Goal: Task Accomplishment & Management: Manage account settings

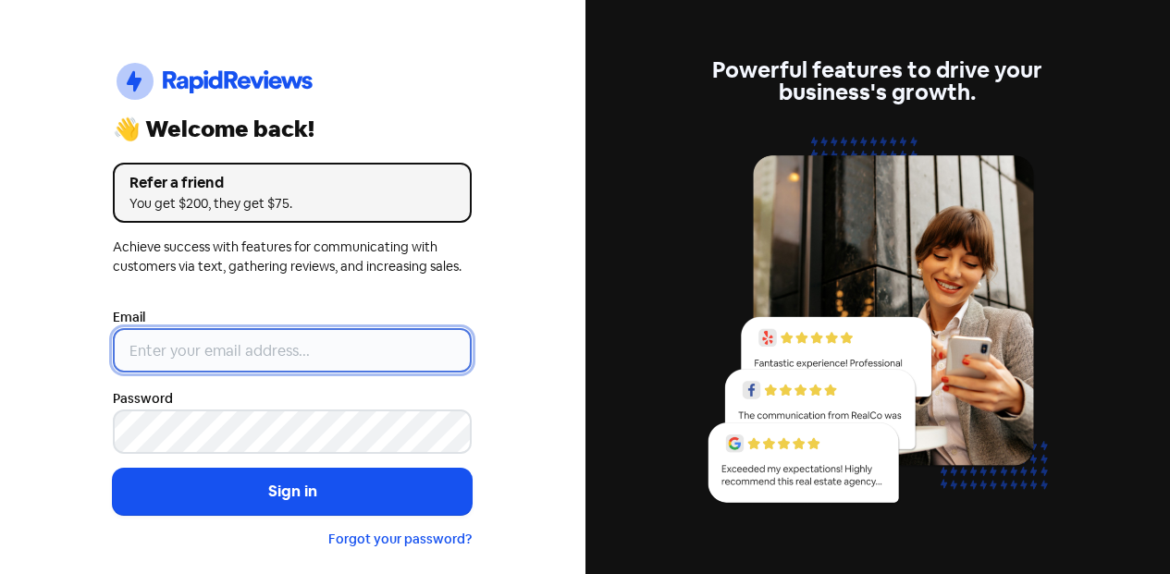
click at [323, 343] on input "email" at bounding box center [292, 350] width 359 height 44
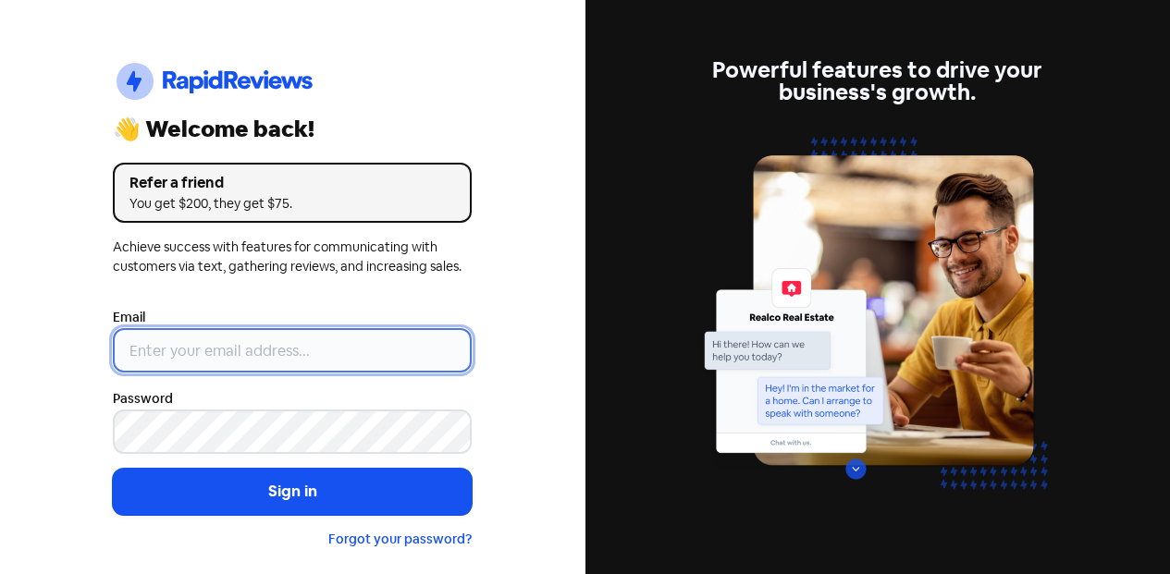
type input "[EMAIL_ADDRESS][DOMAIN_NAME]"
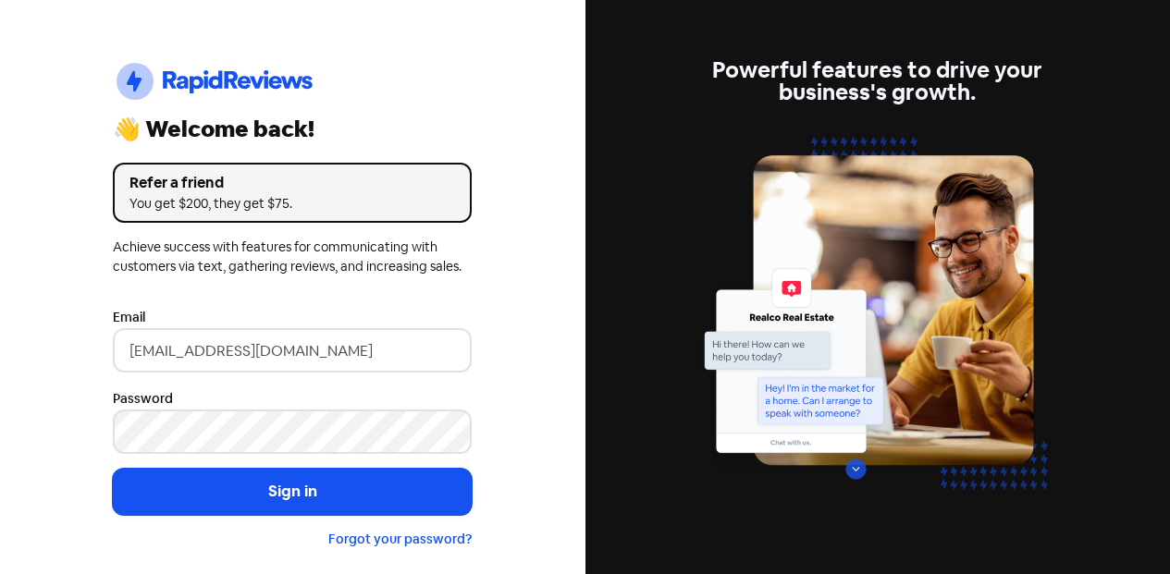
click at [315, 489] on button "Sign in" at bounding box center [292, 492] width 359 height 46
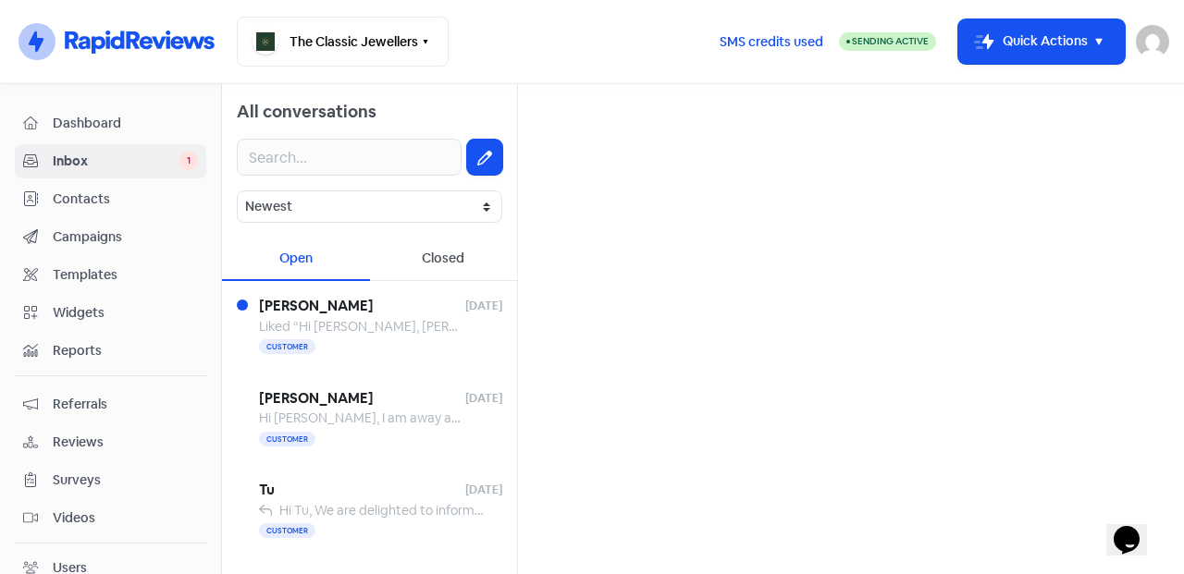
click at [76, 201] on span "Contacts" at bounding box center [125, 199] width 145 height 19
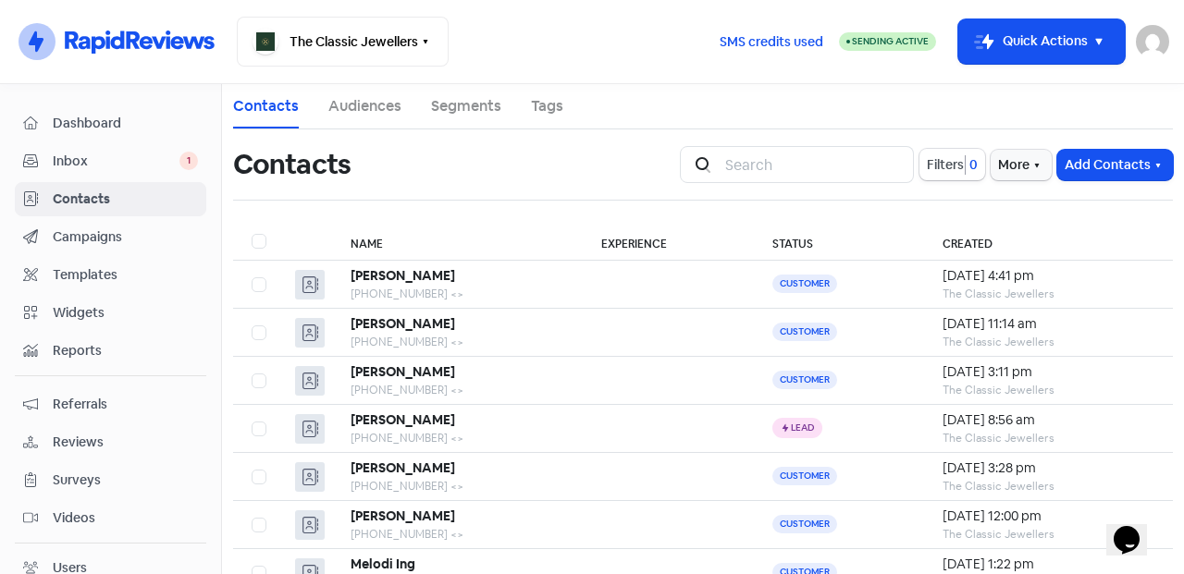
click at [1067, 167] on button "Add Contacts" at bounding box center [1115, 165] width 116 height 31
click at [1038, 205] on button "Add a contact" at bounding box center [1092, 205] width 157 height 37
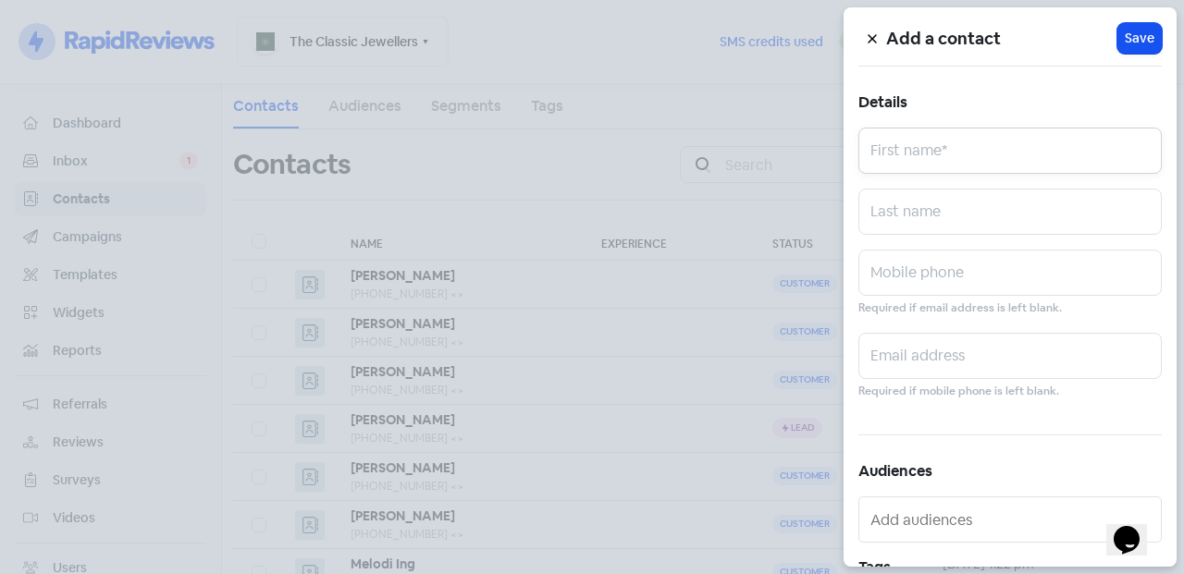
click at [1013, 145] on input "text" at bounding box center [1009, 151] width 303 height 46
type input "[PERSON_NAME]"
click at [998, 273] on input "text" at bounding box center [1009, 273] width 303 height 46
type input "0449640322"
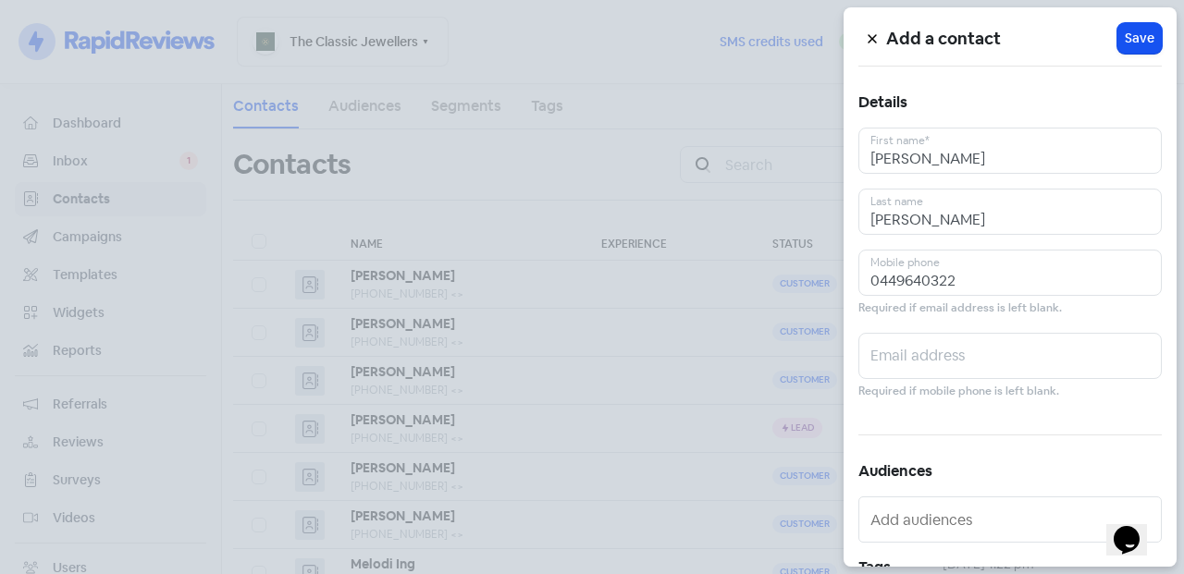
click at [1128, 34] on span "Save" at bounding box center [1139, 38] width 30 height 19
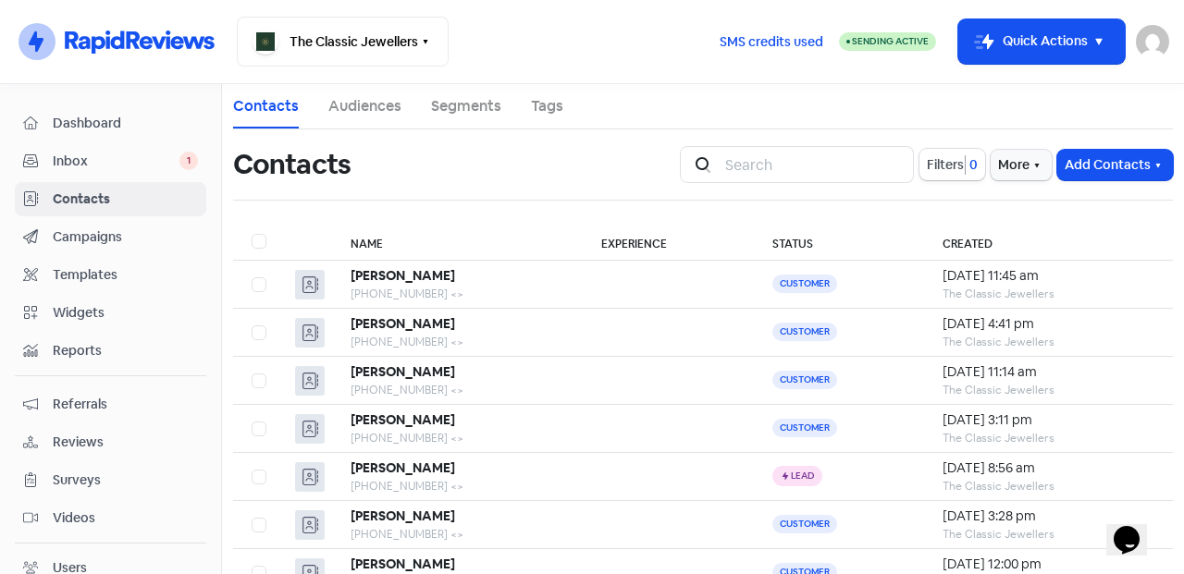
click at [412, 279] on b "Diana Romero" at bounding box center [402, 275] width 104 height 17
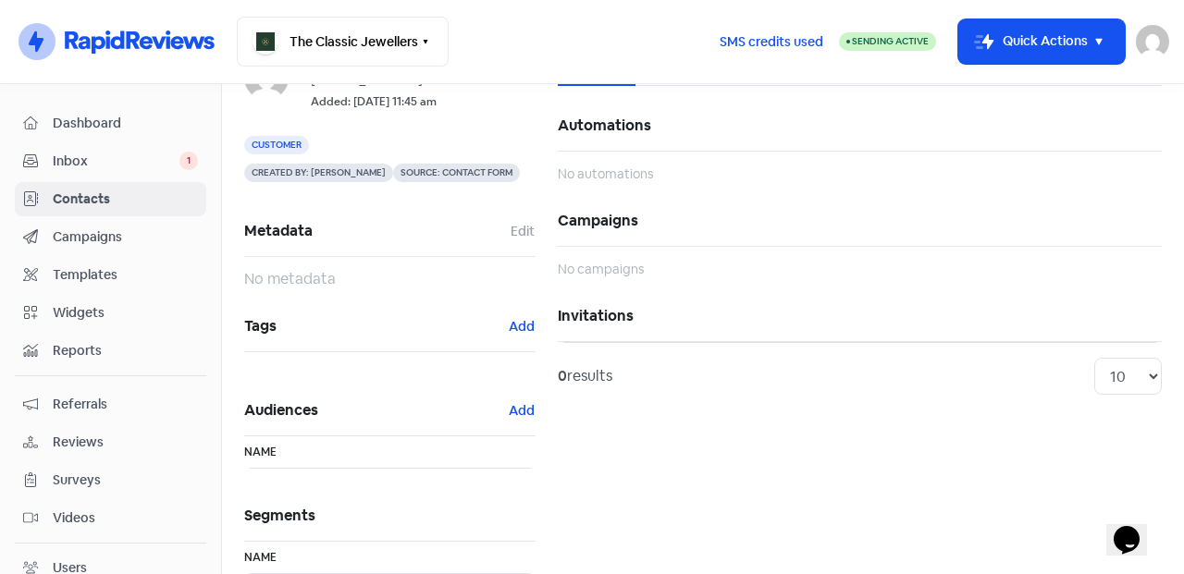
scroll to position [154, 0]
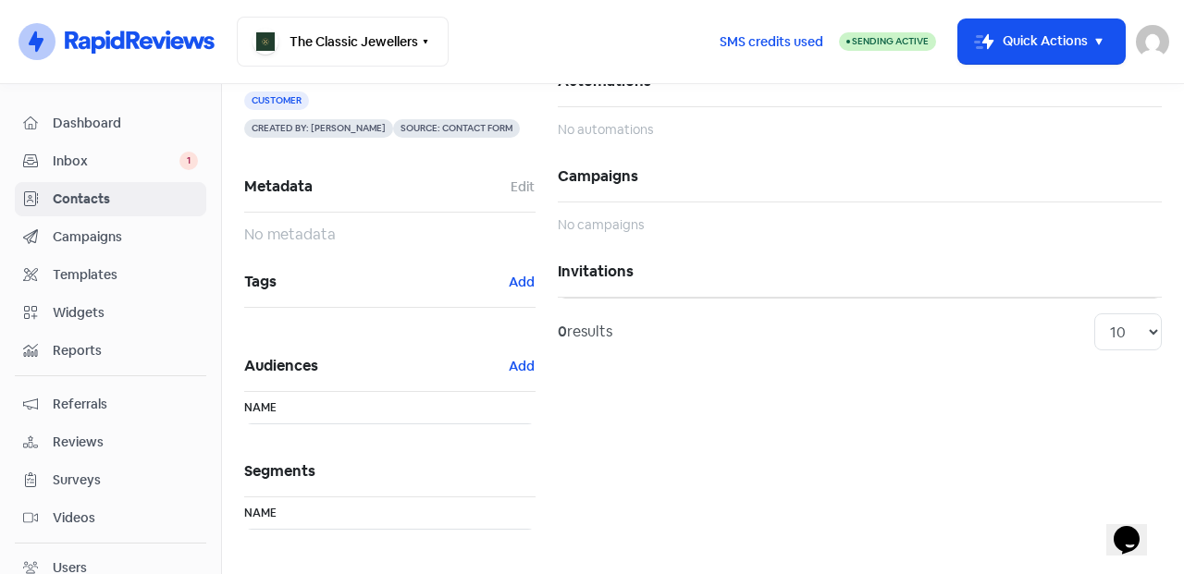
click at [509, 282] on button "Add" at bounding box center [522, 282] width 28 height 21
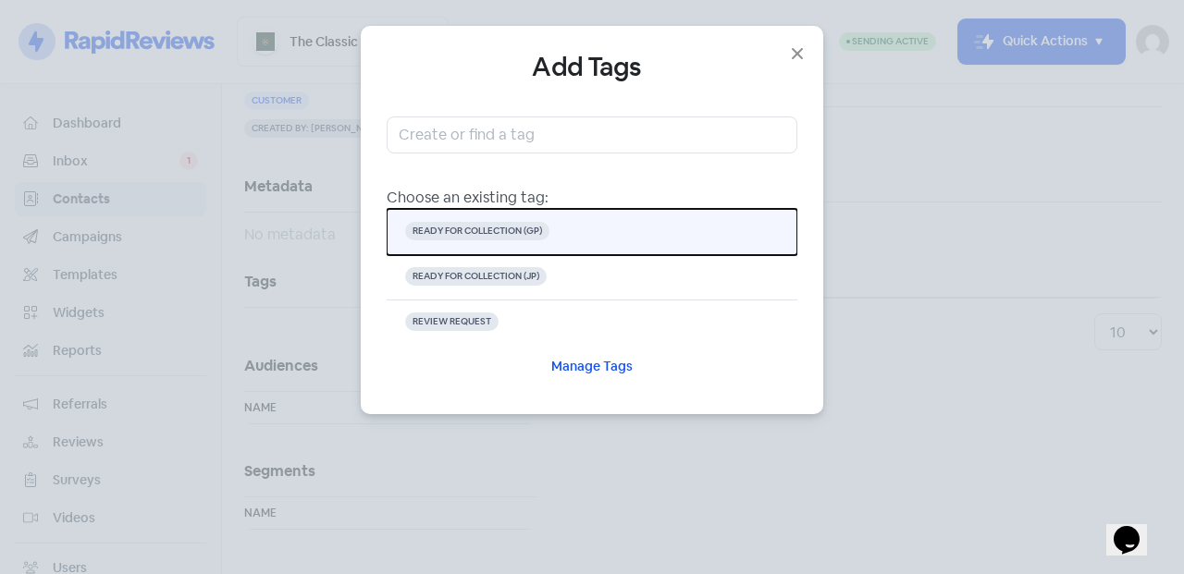
click at [504, 233] on span "READY FOR COLLECTION (GP)" at bounding box center [477, 231] width 144 height 18
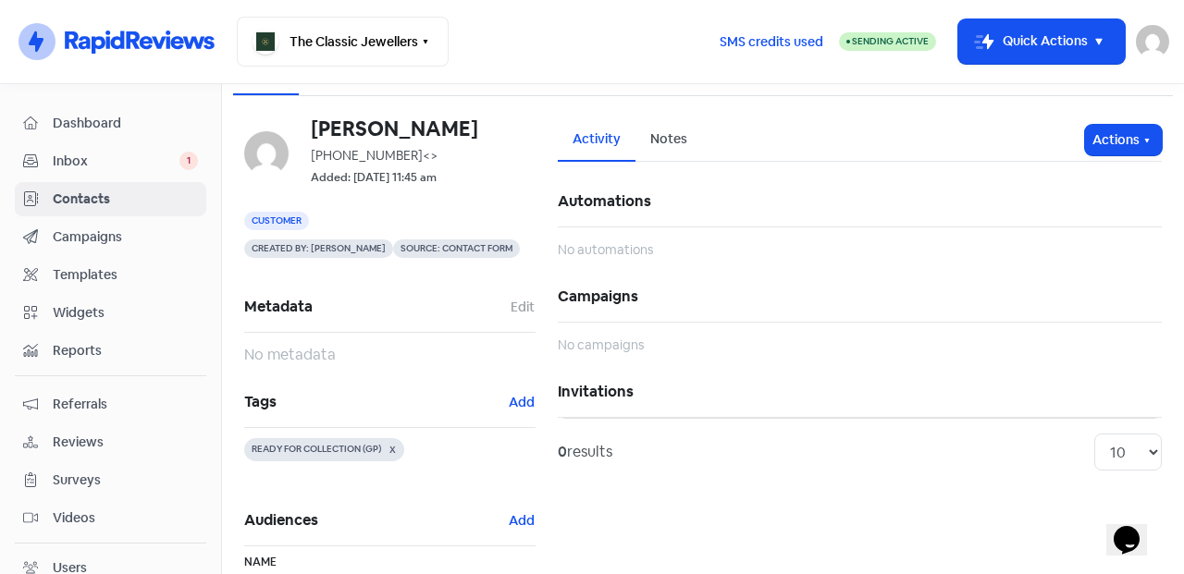
scroll to position [0, 0]
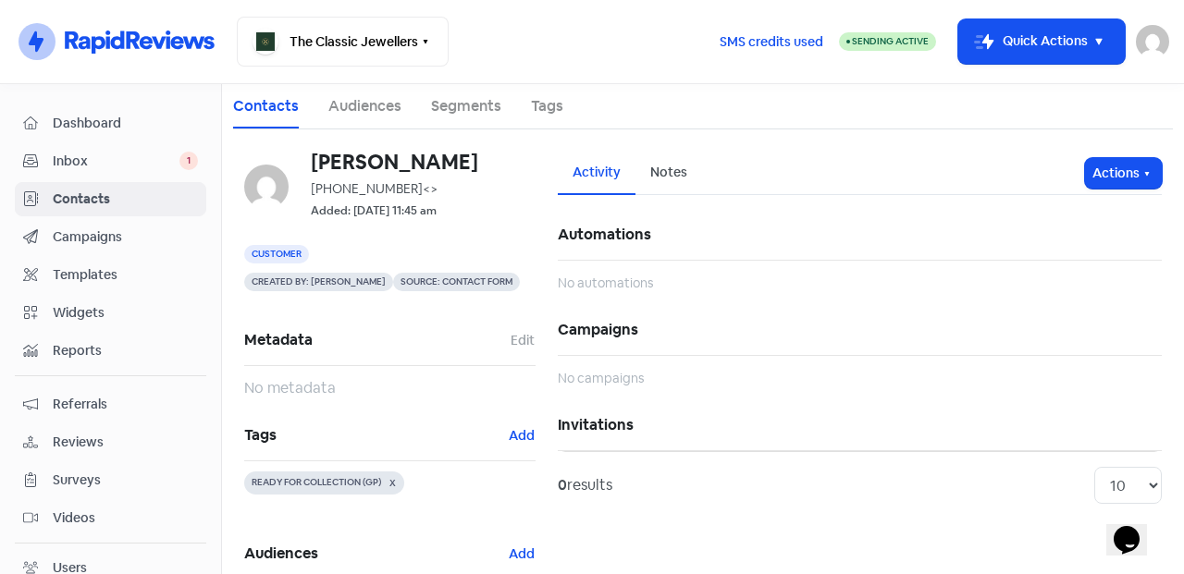
click at [119, 187] on link "Contacts" at bounding box center [110, 199] width 191 height 34
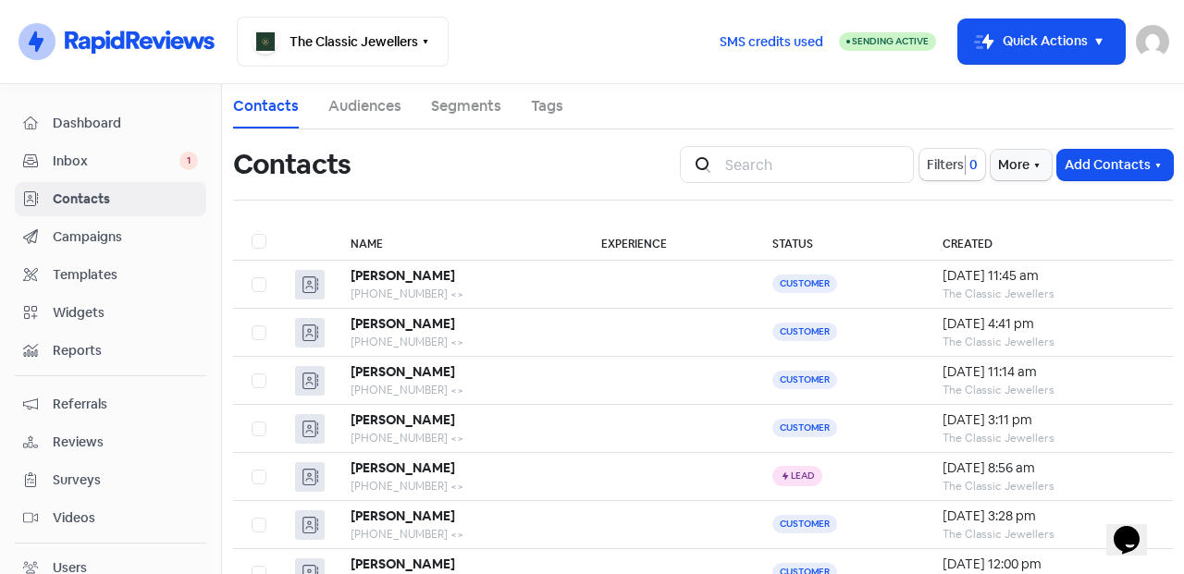
click at [1084, 159] on button "Add Contacts" at bounding box center [1115, 165] width 116 height 31
click at [1038, 192] on button "Add a contact" at bounding box center [1092, 205] width 157 height 37
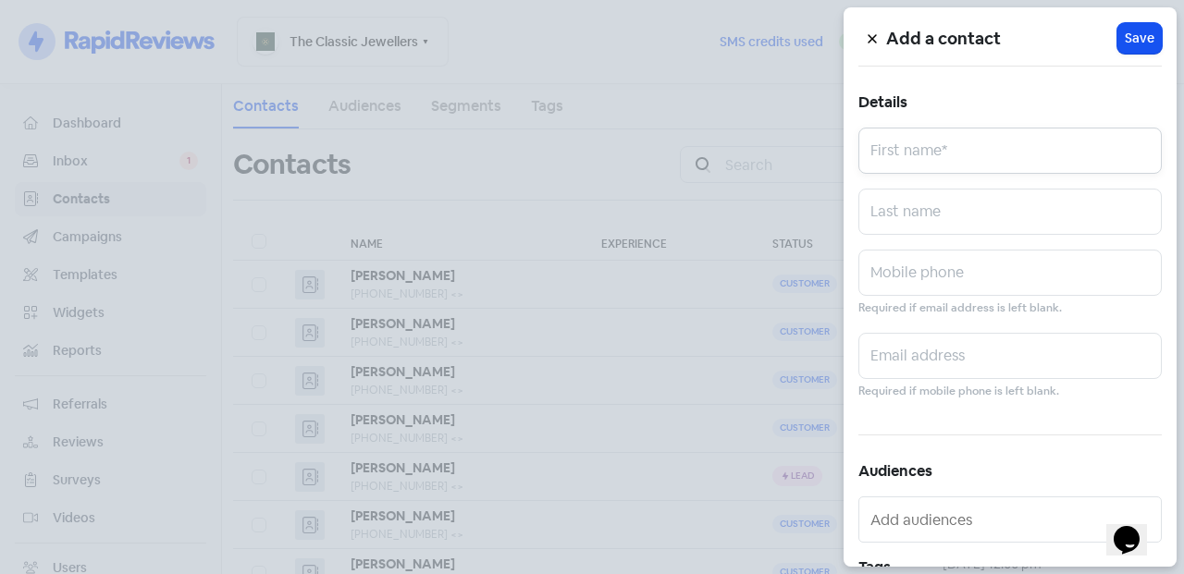
click at [962, 149] on input "text" at bounding box center [1009, 151] width 303 height 46
type input "Paola"
type input "Buchan"
type input "0426258110"
click at [1106, 35] on h5 "Add a contact" at bounding box center [1001, 39] width 231 height 28
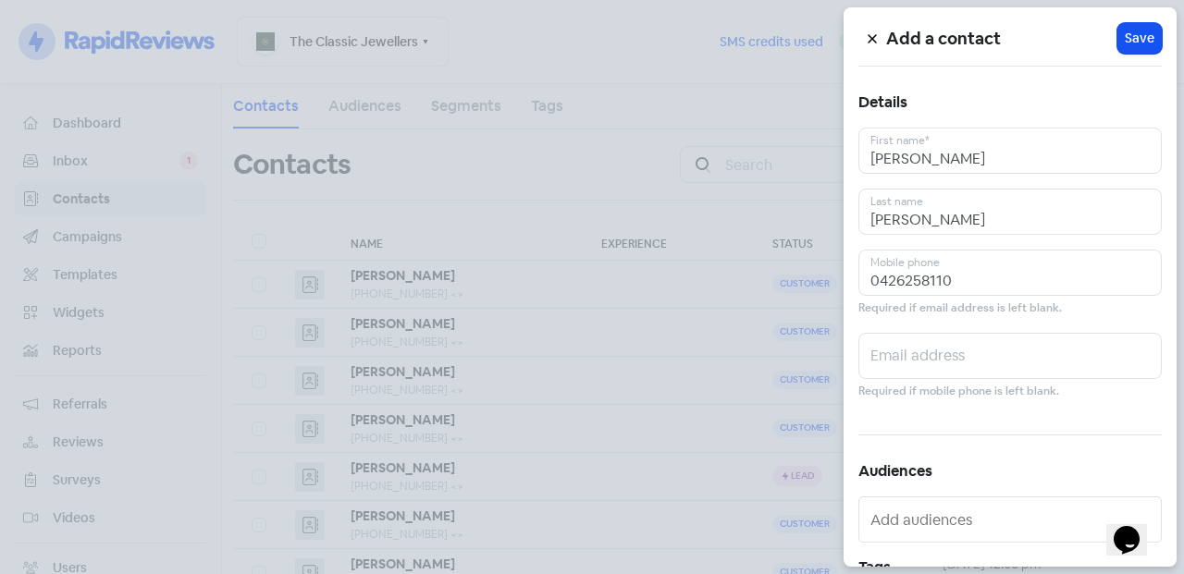
click at [1126, 34] on span "Save" at bounding box center [1139, 38] width 30 height 19
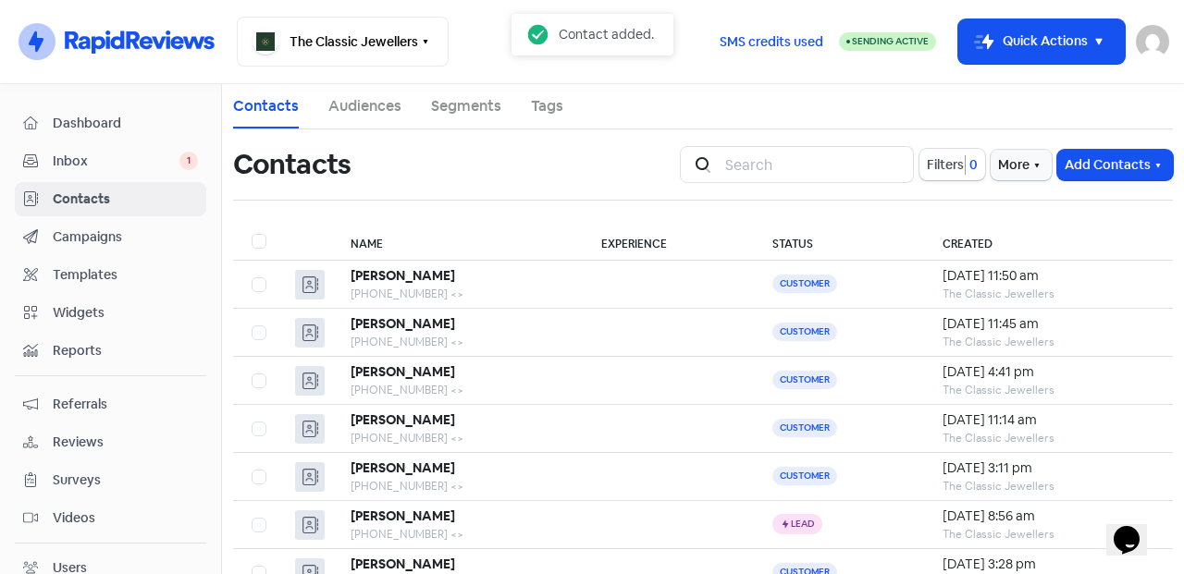
click at [374, 279] on b "Paola Buchan" at bounding box center [402, 275] width 104 height 17
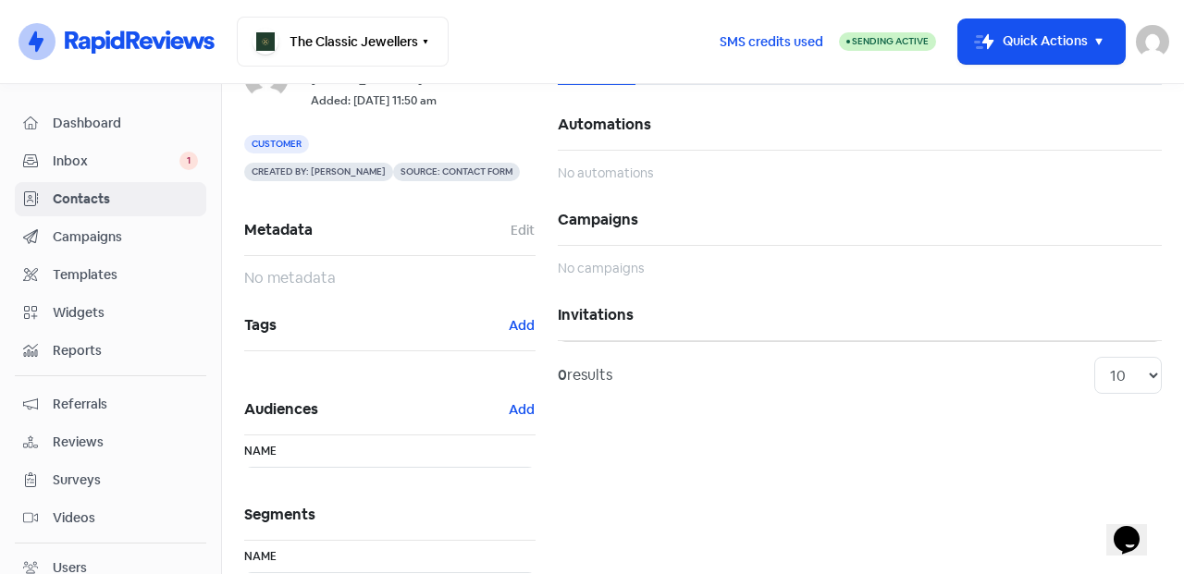
scroll to position [154, 0]
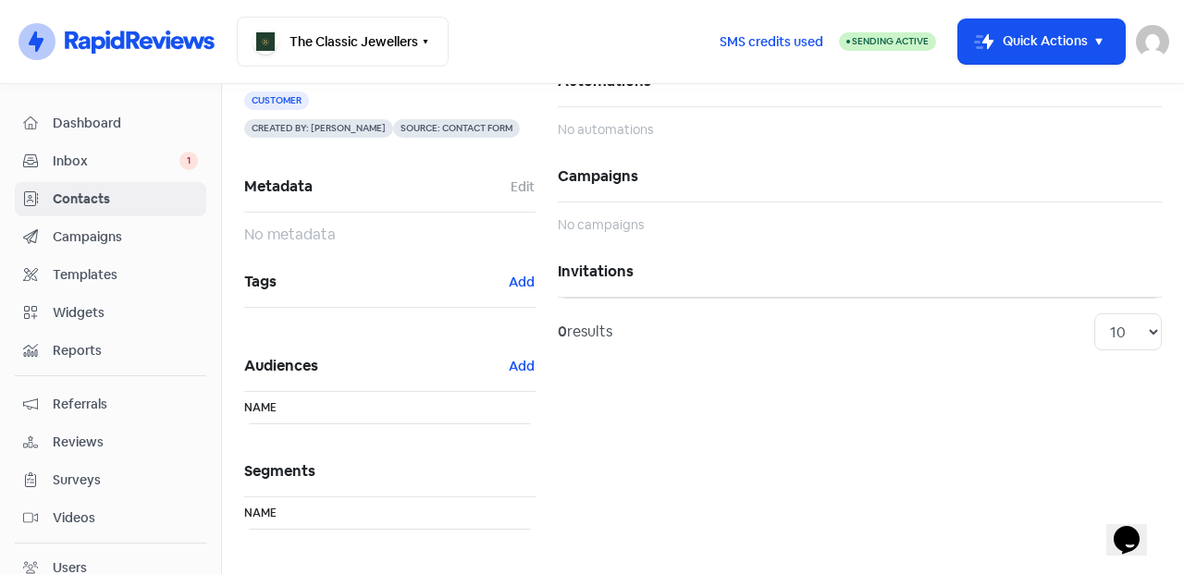
click at [519, 279] on button "Add" at bounding box center [522, 282] width 28 height 21
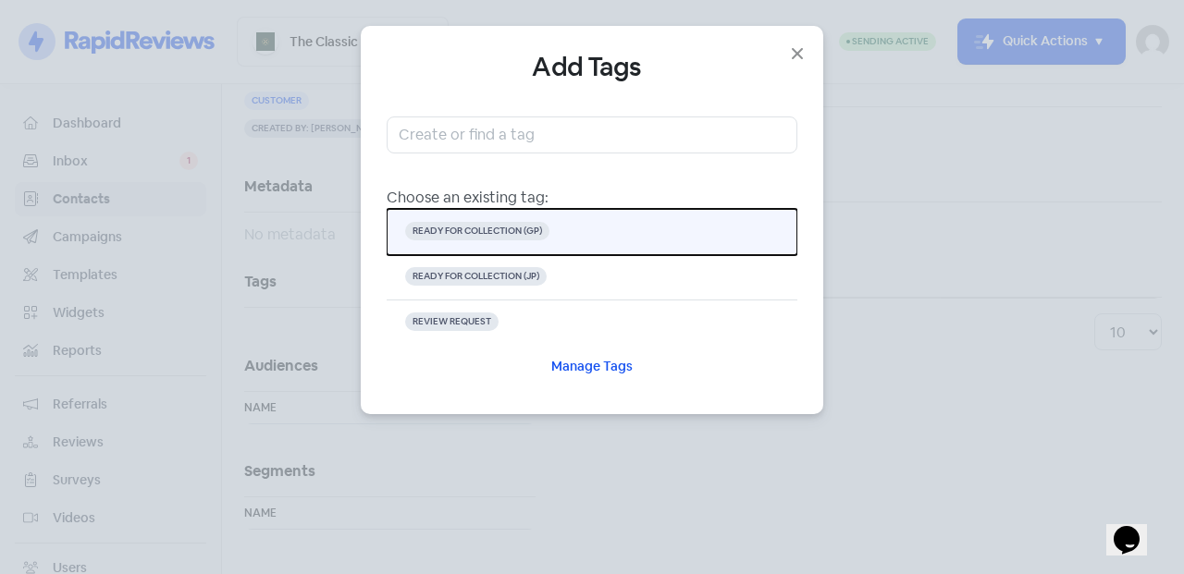
click at [526, 232] on span "READY FOR COLLECTION (GP)" at bounding box center [477, 231] width 144 height 18
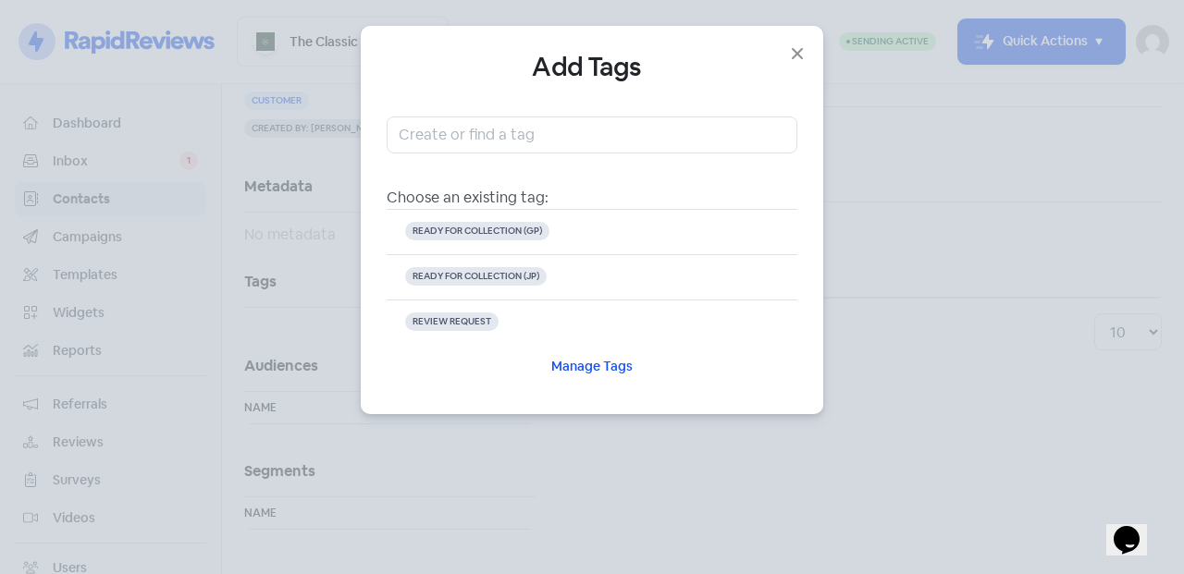
scroll to position [0, 0]
